Goal: Transaction & Acquisition: Purchase product/service

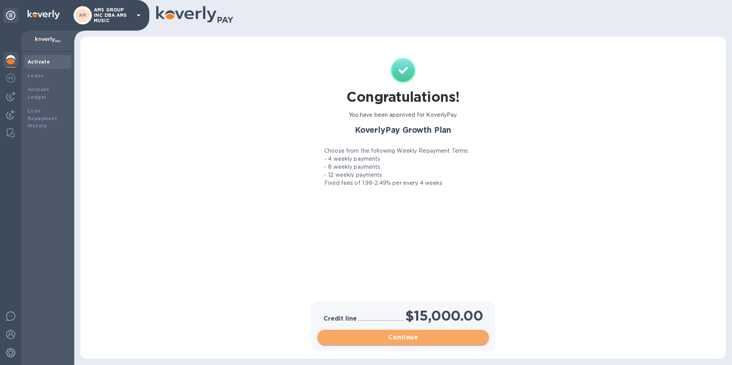
click at [408, 341] on span "Continue" at bounding box center [402, 337] width 159 height 9
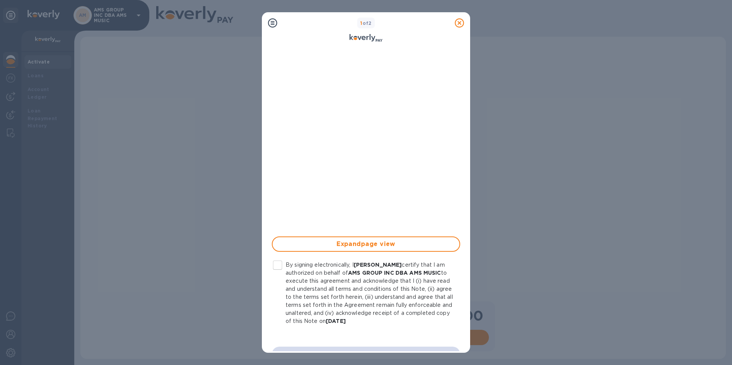
scroll to position [103, 0]
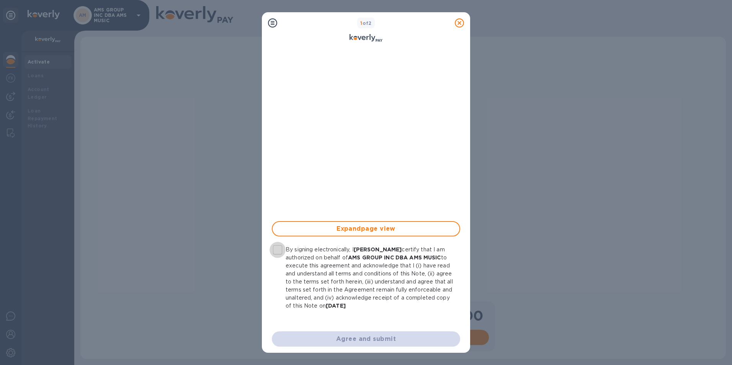
click at [276, 249] on input "By signing electronically, I [PERSON_NAME] certify that I am authorized on beha…" at bounding box center [277, 250] width 16 height 16
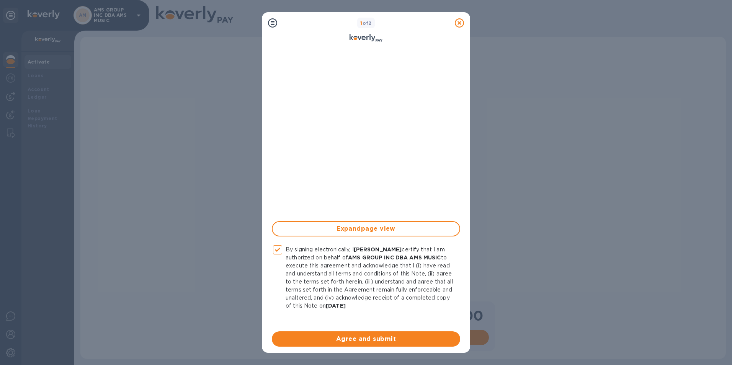
click at [416, 339] on span "Agree and submit" at bounding box center [366, 339] width 176 height 9
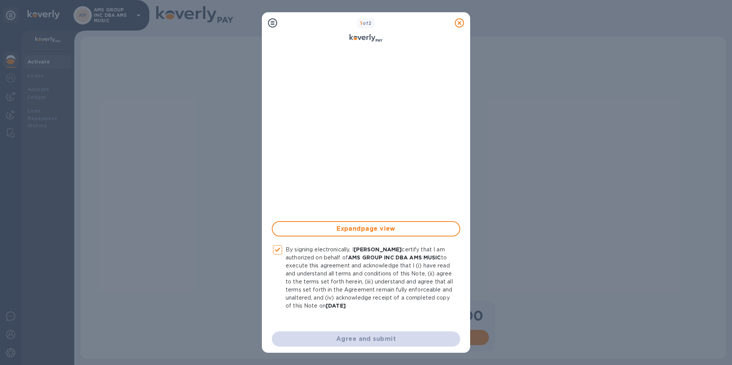
checkbox input "false"
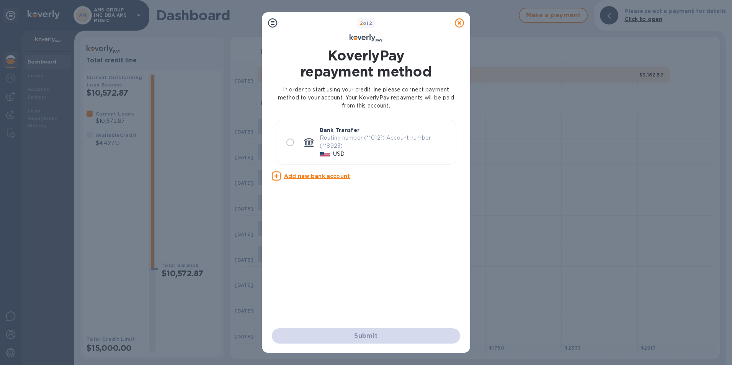
scroll to position [0, 0]
click at [295, 147] on input "radio" at bounding box center [290, 142] width 16 height 16
radio input "true"
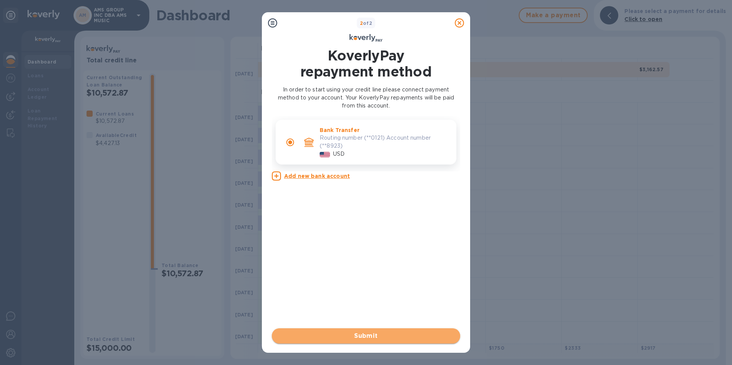
click at [361, 335] on span "Submit" at bounding box center [366, 336] width 176 height 9
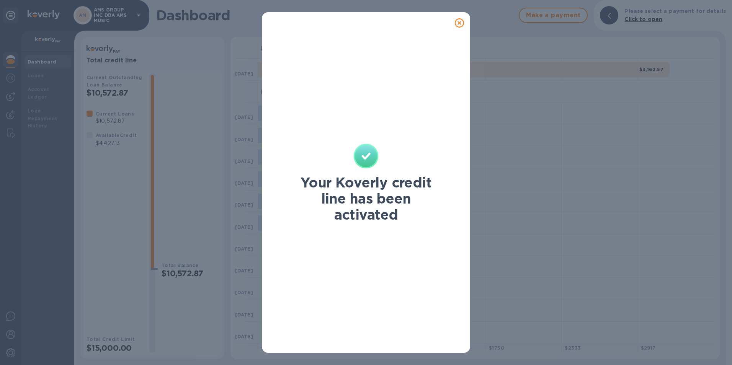
click at [460, 19] on icon at bounding box center [459, 22] width 9 height 9
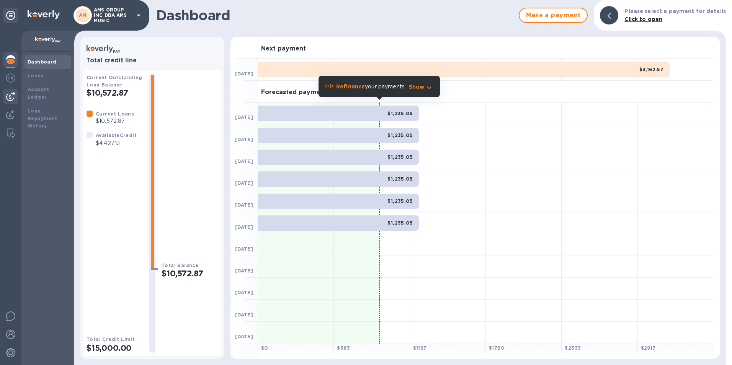
click at [8, 98] on img at bounding box center [10, 96] width 9 height 9
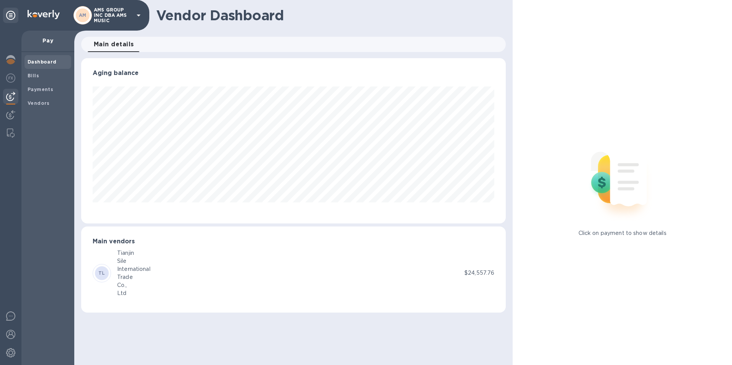
scroll to position [165, 425]
click at [36, 77] on b "Bills" at bounding box center [33, 76] width 11 height 6
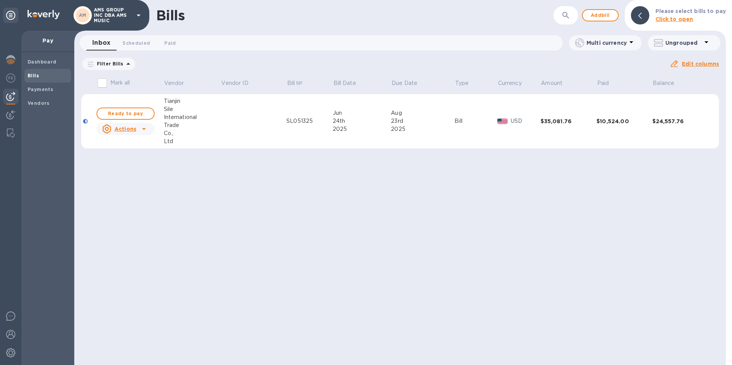
click at [620, 128] on td "$10,524.00" at bounding box center [624, 121] width 56 height 55
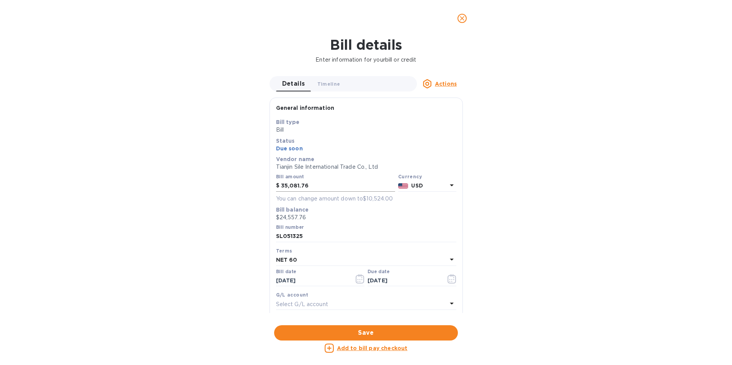
scroll to position [104, 0]
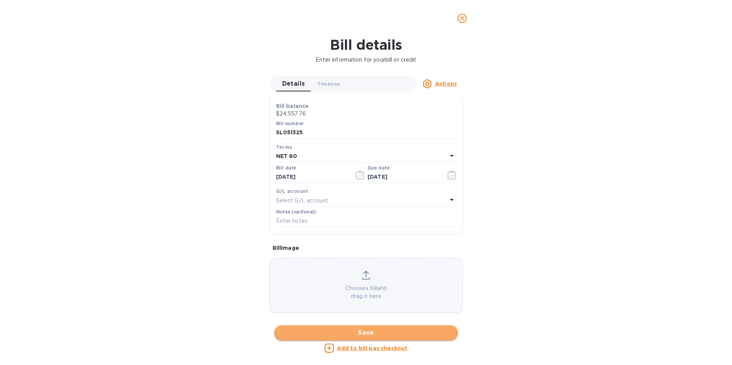
click at [403, 334] on span "Save" at bounding box center [365, 332] width 171 height 9
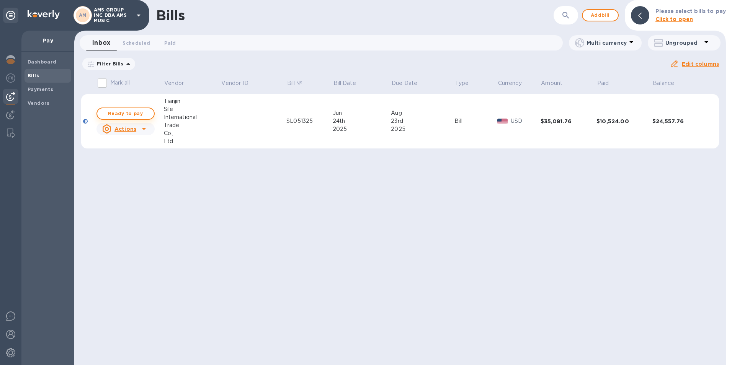
click at [142, 114] on span "Ready to pay" at bounding box center [125, 113] width 44 height 9
checkbox input "true"
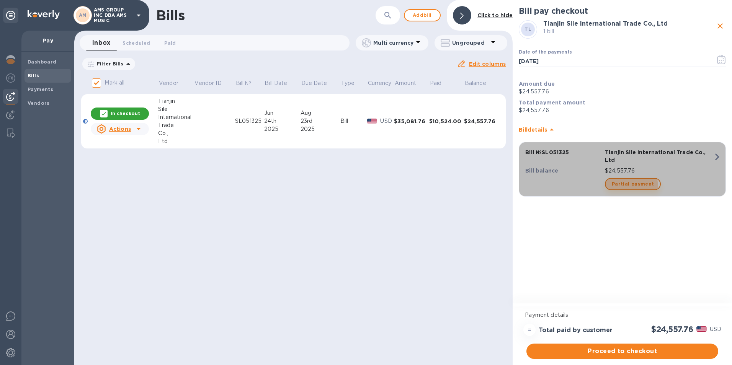
click at [621, 180] on span "Partial payment" at bounding box center [633, 184] width 42 height 9
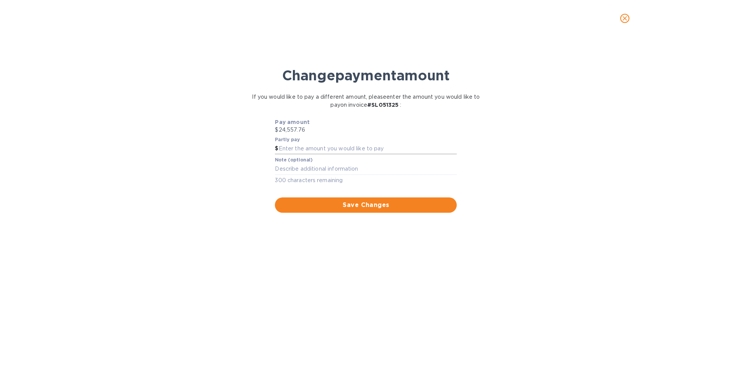
click at [321, 149] on input "text" at bounding box center [368, 148] width 178 height 11
type input "15,000"
click at [529, 211] on div "Change payment amount If you would like to pay a different amount, please enter…" at bounding box center [366, 204] width 720 height 321
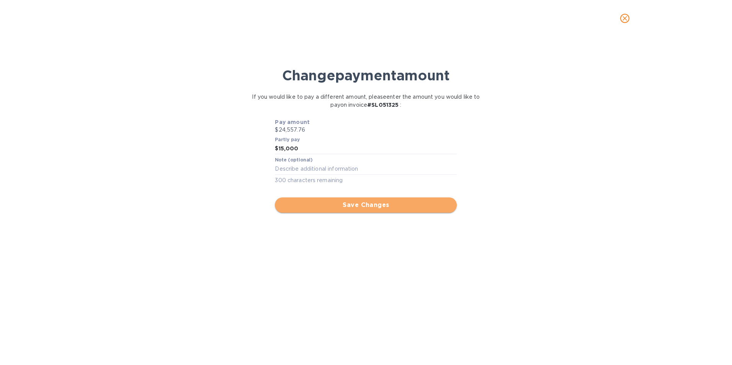
click at [423, 201] on span "Save Changes" at bounding box center [366, 205] width 170 height 9
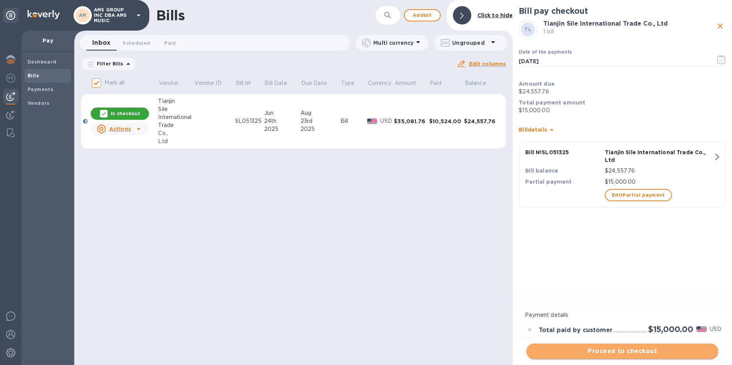
click at [642, 349] on span "Proceed to checkout" at bounding box center [622, 351] width 180 height 9
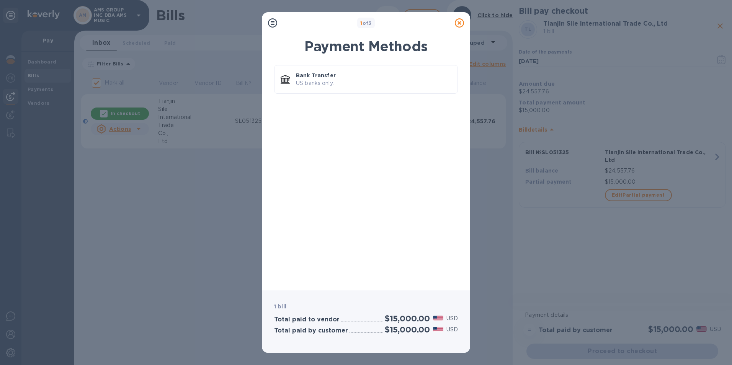
click at [461, 21] on icon at bounding box center [459, 22] width 9 height 9
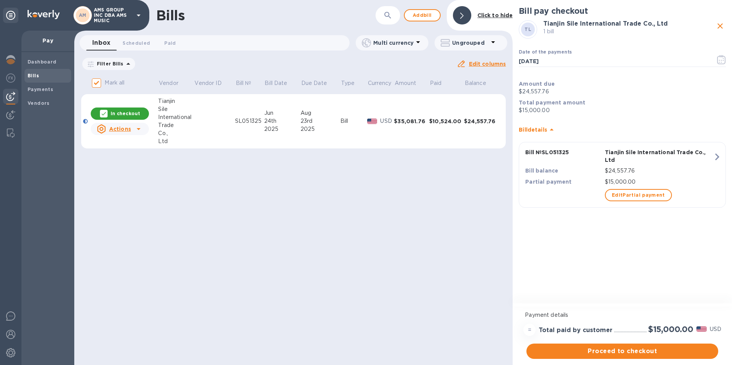
click at [142, 130] on div at bounding box center [138, 129] width 12 height 12
click at [337, 221] on div at bounding box center [366, 182] width 732 height 365
click at [723, 24] on icon "close" at bounding box center [719, 25] width 9 height 9
checkbox input "false"
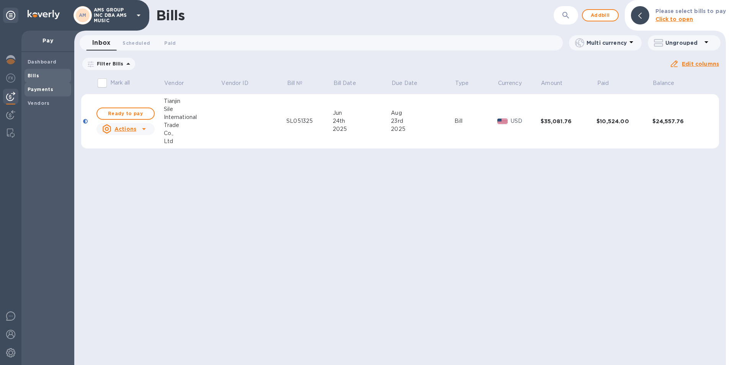
click at [42, 90] on b "Payments" at bounding box center [41, 90] width 26 height 6
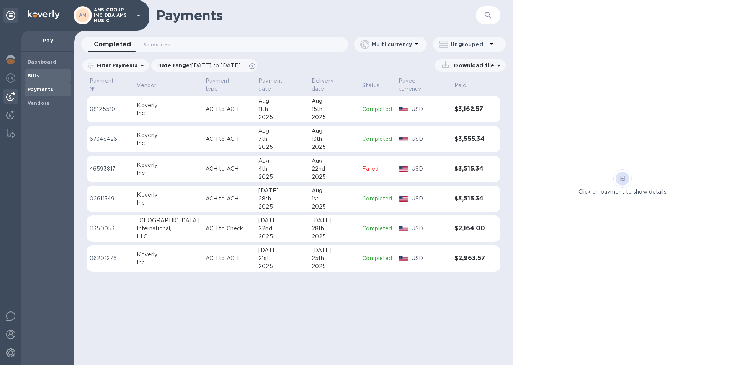
click at [39, 78] on span "Bills" at bounding box center [48, 76] width 41 height 8
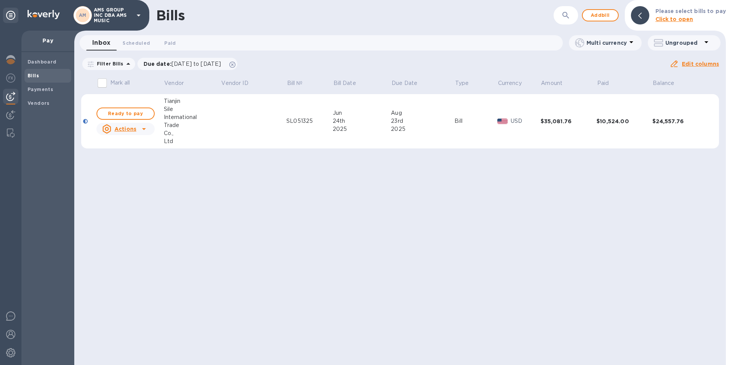
click at [148, 126] on div at bounding box center [144, 129] width 12 height 12
click at [343, 261] on div at bounding box center [366, 182] width 732 height 365
click at [229, 109] on td at bounding box center [253, 121] width 65 height 55
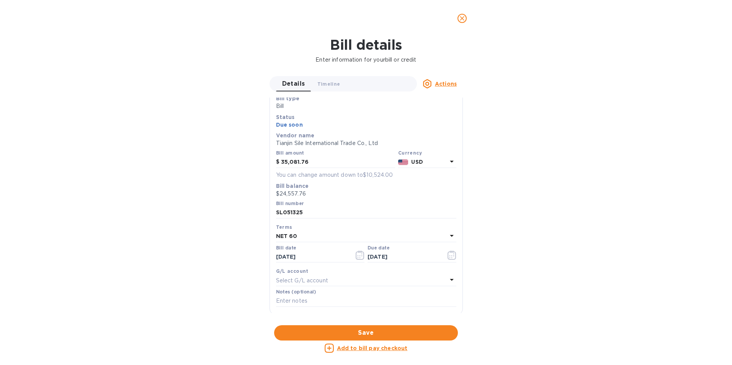
scroll to position [104, 0]
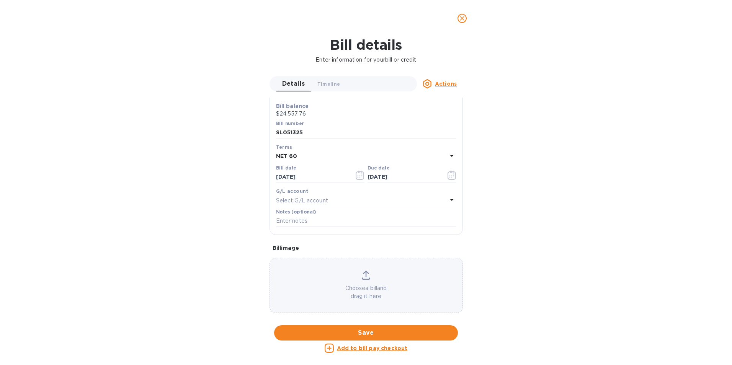
drag, startPoint x: 364, startPoint y: 348, endPoint x: 455, endPoint y: 312, distance: 98.1
click at [364, 348] on u "Add to bill pay checkout" at bounding box center [372, 348] width 71 height 6
checkbox input "true"
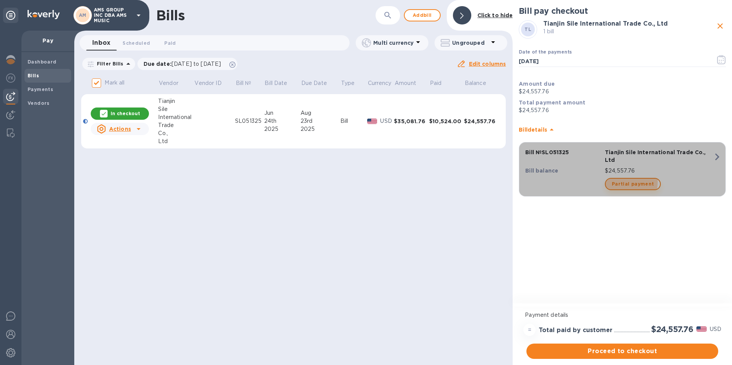
click at [624, 180] on span "Partial payment" at bounding box center [633, 184] width 42 height 9
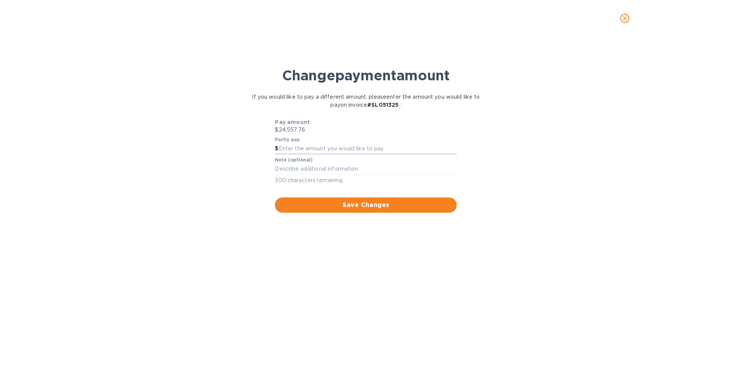
click at [351, 151] on input "text" at bounding box center [368, 148] width 178 height 11
type input "15,000"
click at [529, 170] on div "Change payment amount If you would like to pay a different amount, please enter…" at bounding box center [366, 204] width 720 height 321
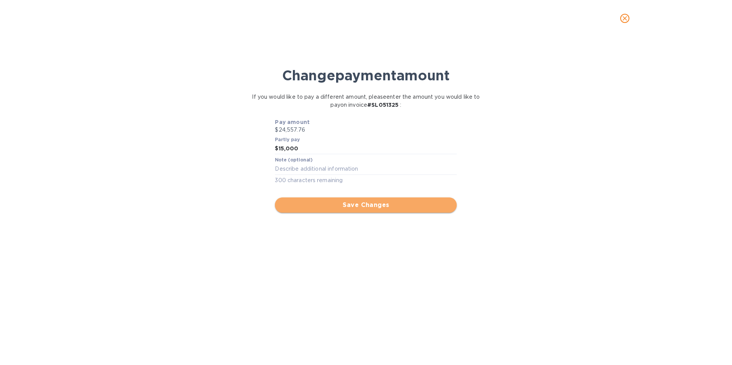
click at [355, 202] on span "Save Changes" at bounding box center [366, 205] width 170 height 9
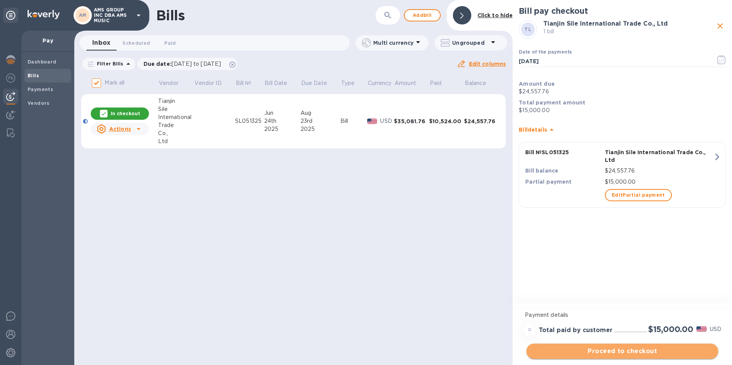
click at [604, 349] on span "Proceed to checkout" at bounding box center [622, 351] width 180 height 9
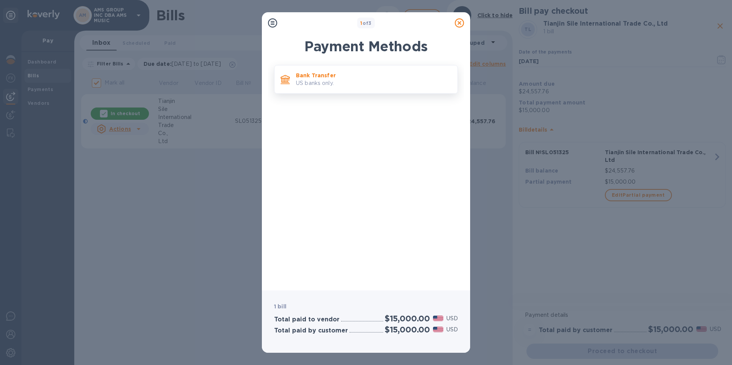
click at [391, 79] on p "US banks only." at bounding box center [373, 83] width 155 height 8
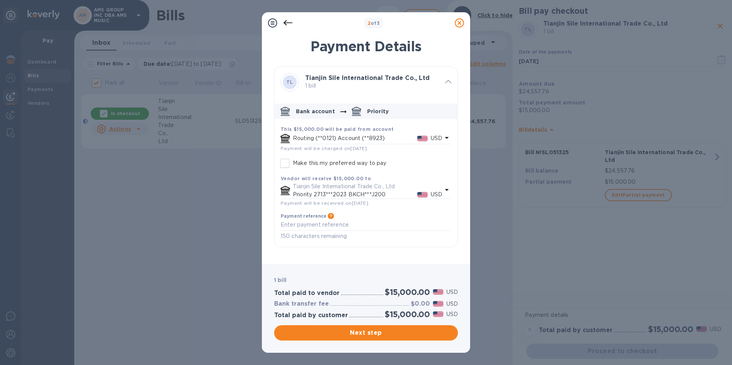
click at [398, 132] on div "Routing (**0121) Account (**8923) USD" at bounding box center [361, 138] width 165 height 12
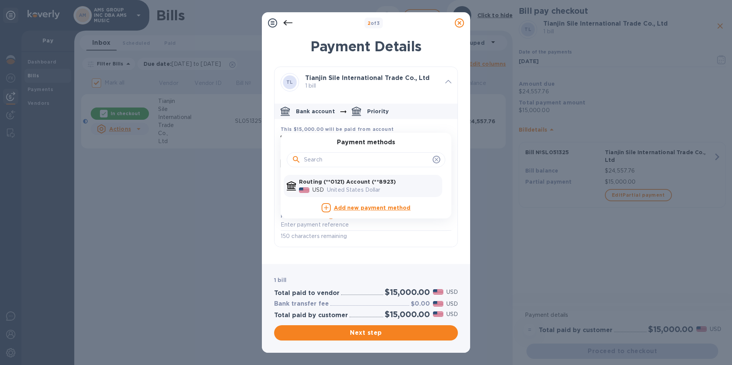
click at [389, 185] on div "United States Dollar" at bounding box center [382, 190] width 115 height 11
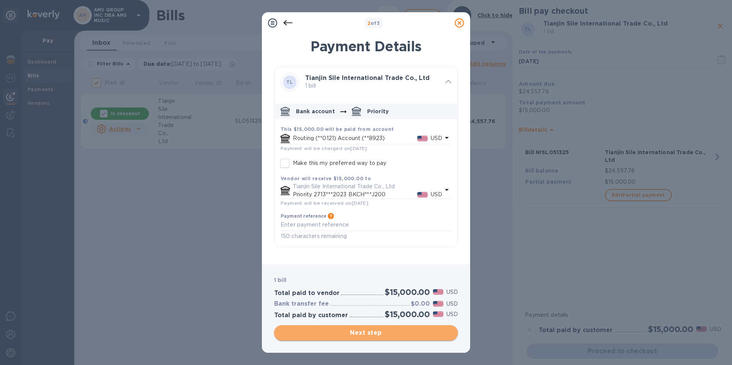
click at [372, 340] on button "Next step" at bounding box center [366, 332] width 184 height 15
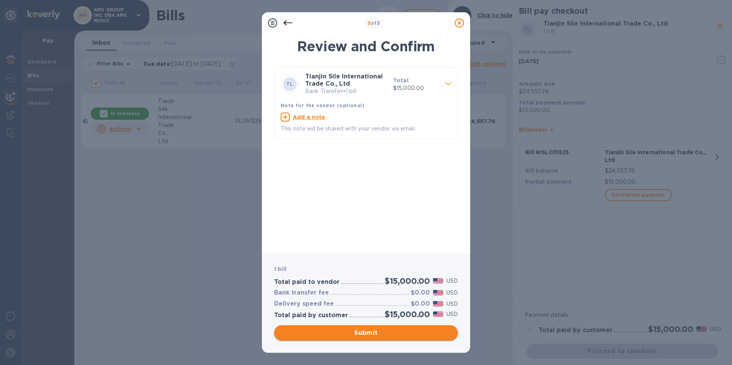
click at [373, 335] on span "Submit" at bounding box center [365, 332] width 171 height 9
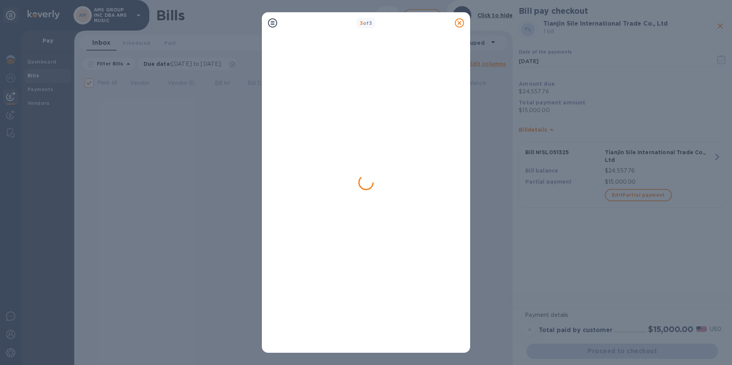
checkbox input "false"
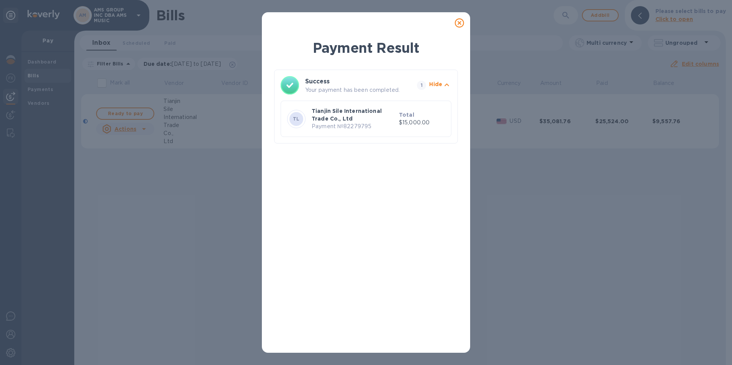
click at [462, 24] on icon at bounding box center [459, 22] width 9 height 9
